Goal: Information Seeking & Learning: Learn about a topic

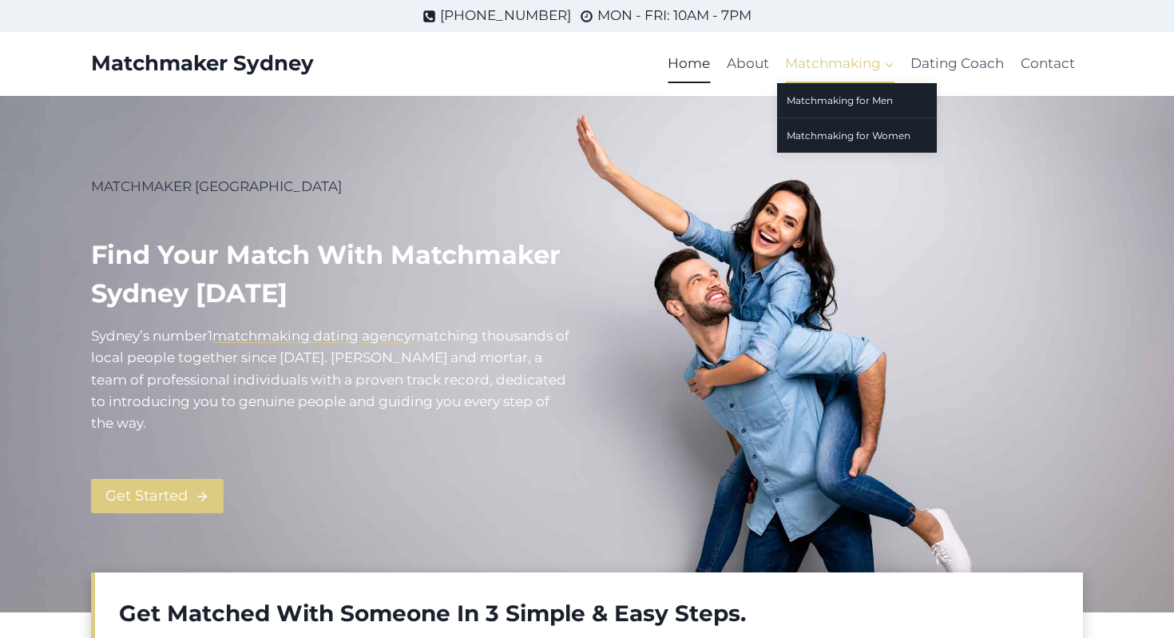
click at [856, 62] on span "Matchmaking Expand" at bounding box center [839, 64] width 109 height 22
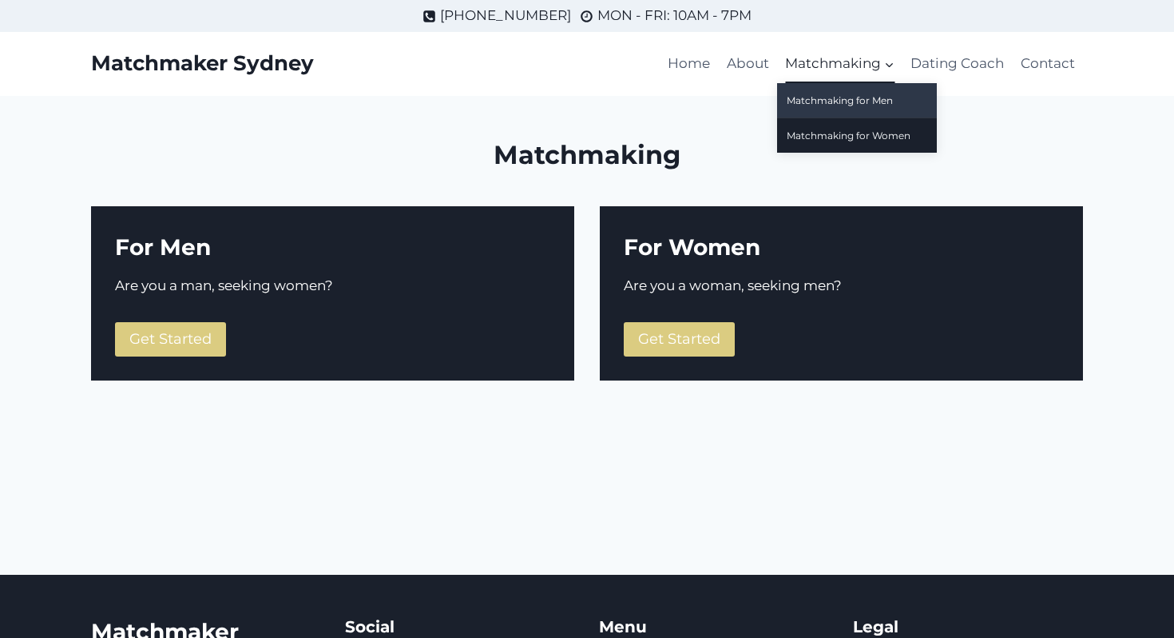
click at [856, 93] on link "Matchmaking for Men" at bounding box center [857, 100] width 160 height 34
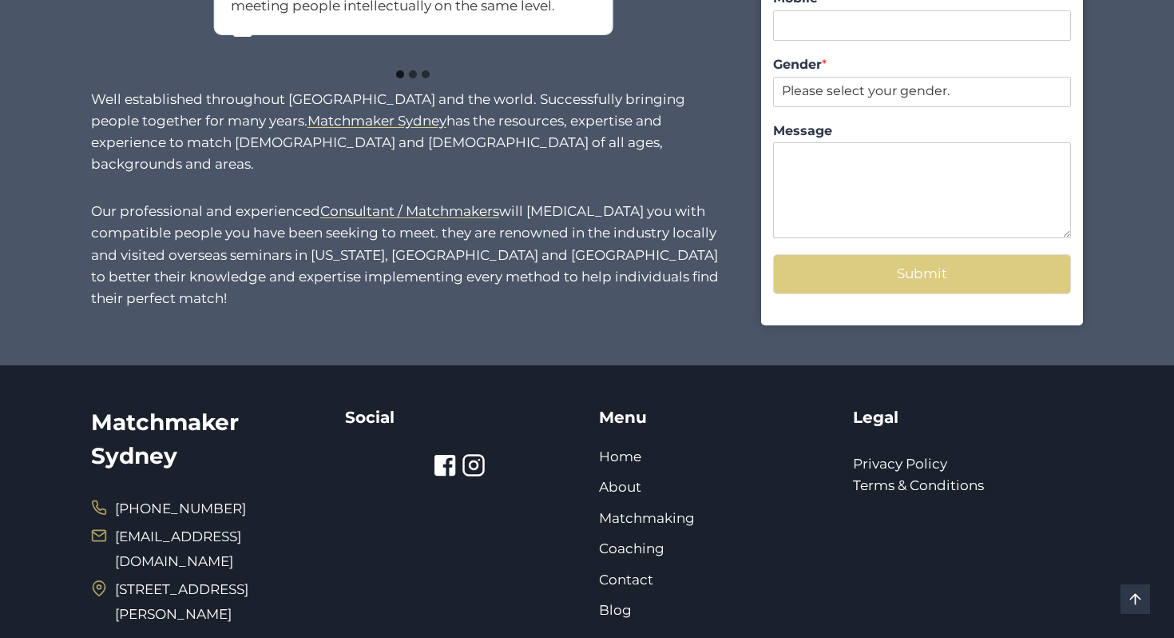
scroll to position [1599, 0]
